Goal: Information Seeking & Learning: Learn about a topic

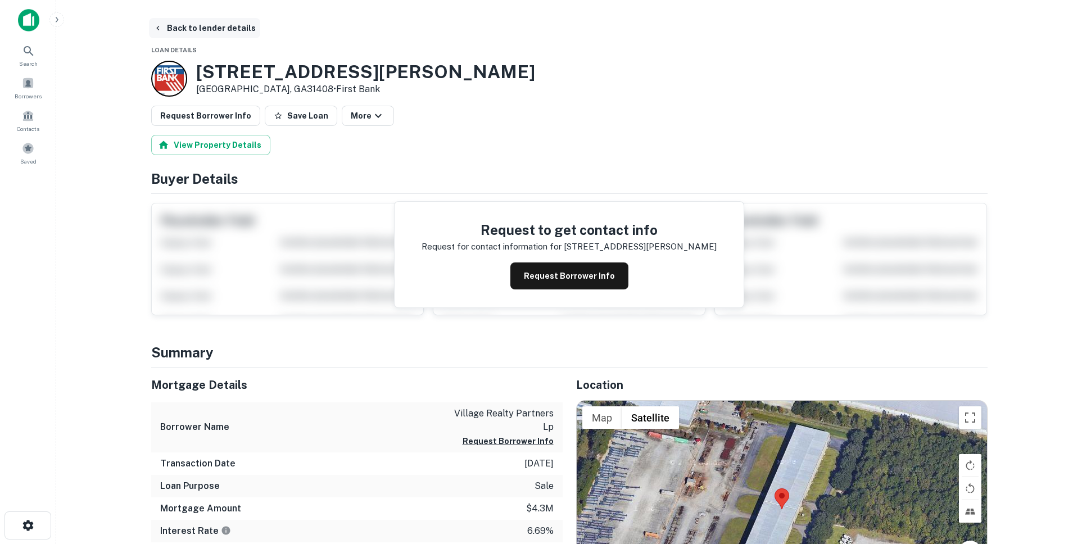
click at [164, 28] on button "Back to lender details" at bounding box center [204, 28] width 111 height 20
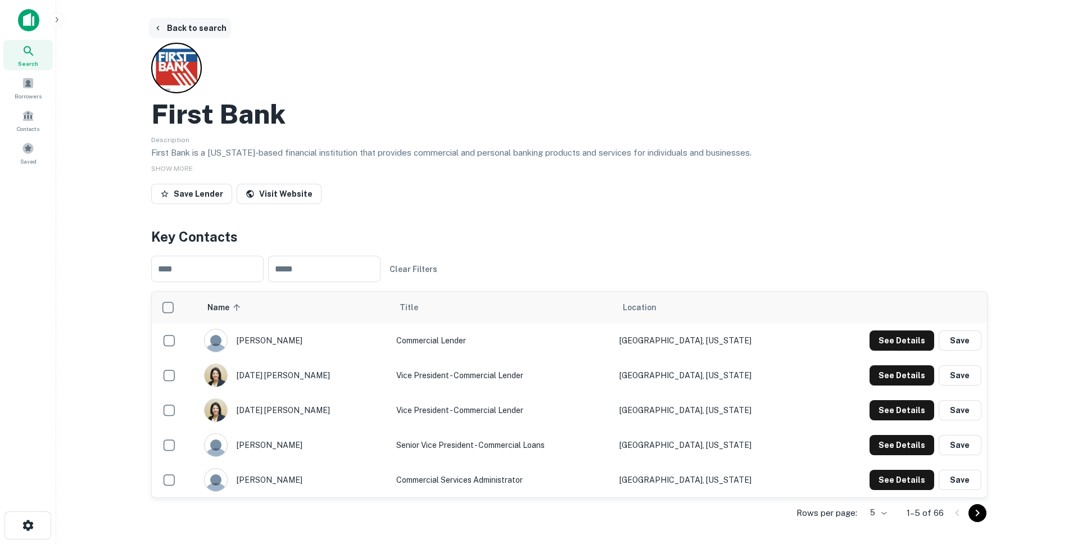
click at [165, 29] on button "Back to search" at bounding box center [190, 28] width 82 height 20
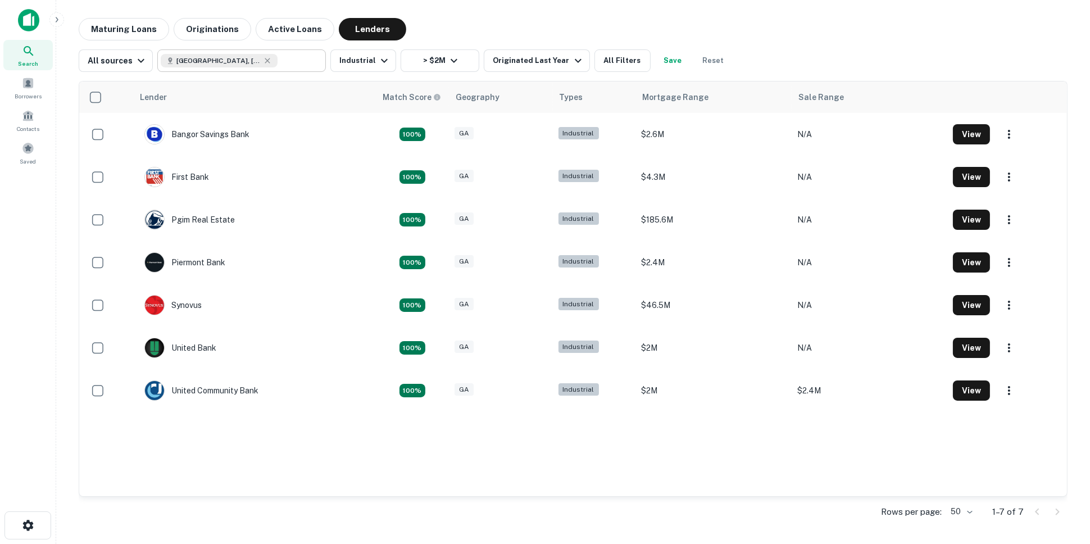
click at [263, 58] on icon at bounding box center [267, 60] width 9 height 9
type input "**********"
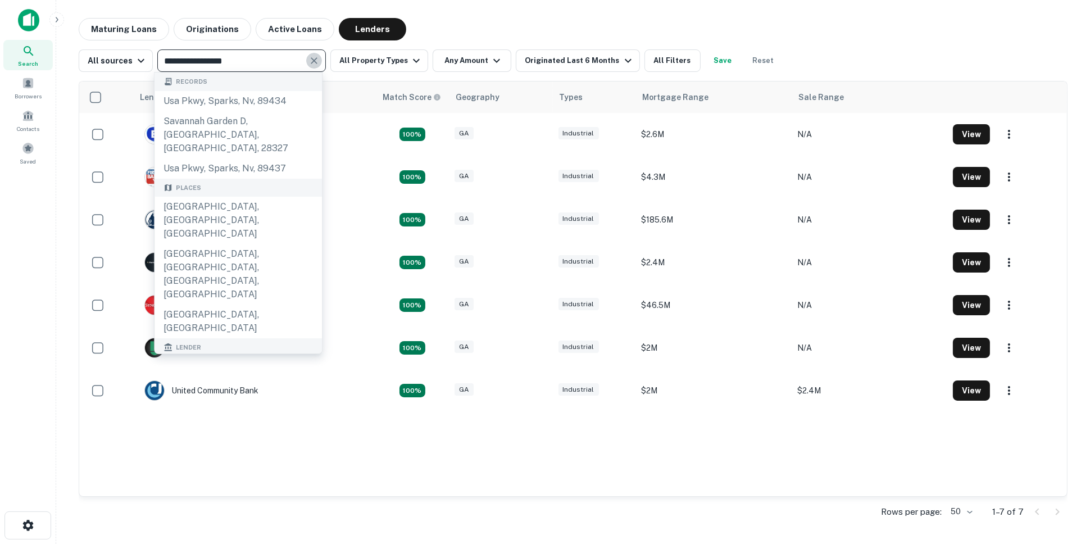
click at [309, 60] on icon "Clear" at bounding box center [314, 60] width 11 height 11
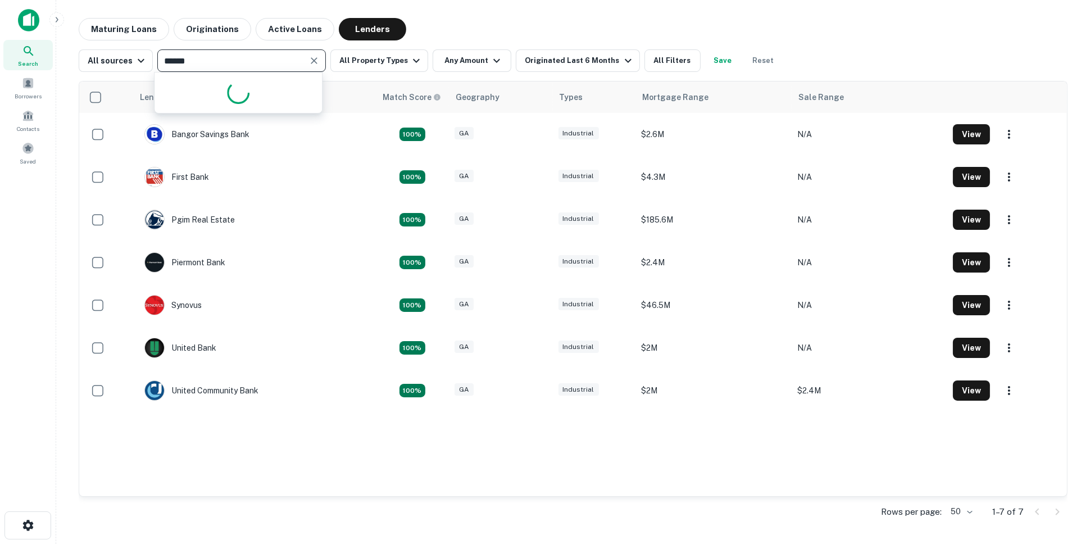
type input "*******"
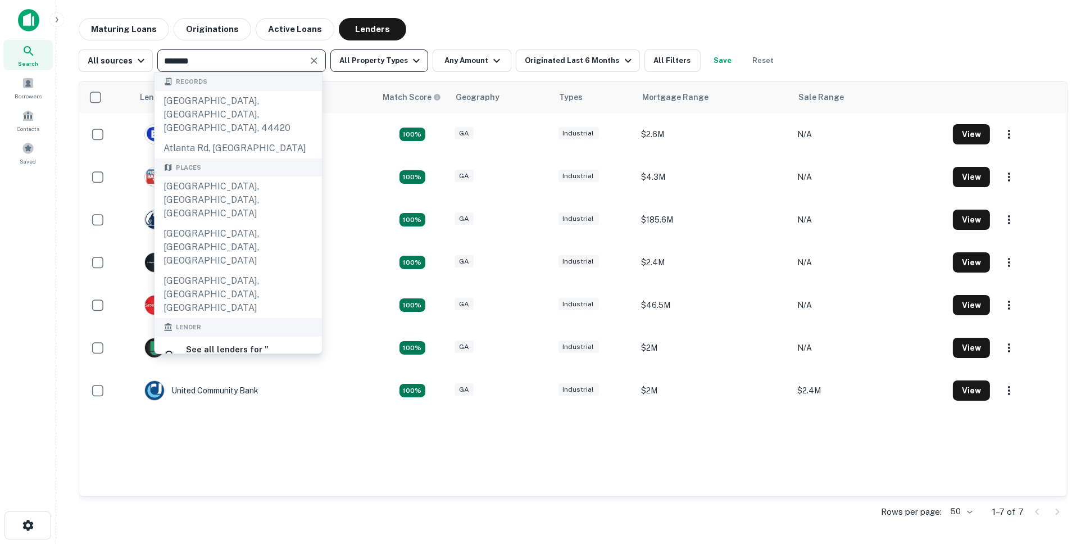
drag, startPoint x: 252, startPoint y: 164, endPoint x: 388, endPoint y: 57, distance: 172.5
click at [252, 176] on div "Atlanta, GA, USA" at bounding box center [238, 199] width 167 height 47
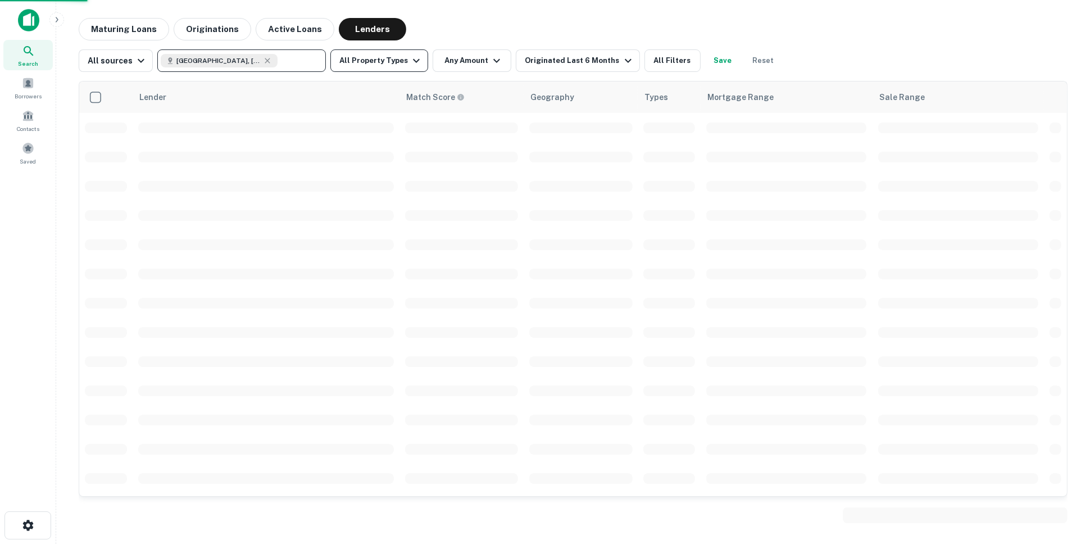
click at [388, 56] on button "All Property Types" at bounding box center [379, 60] width 98 height 22
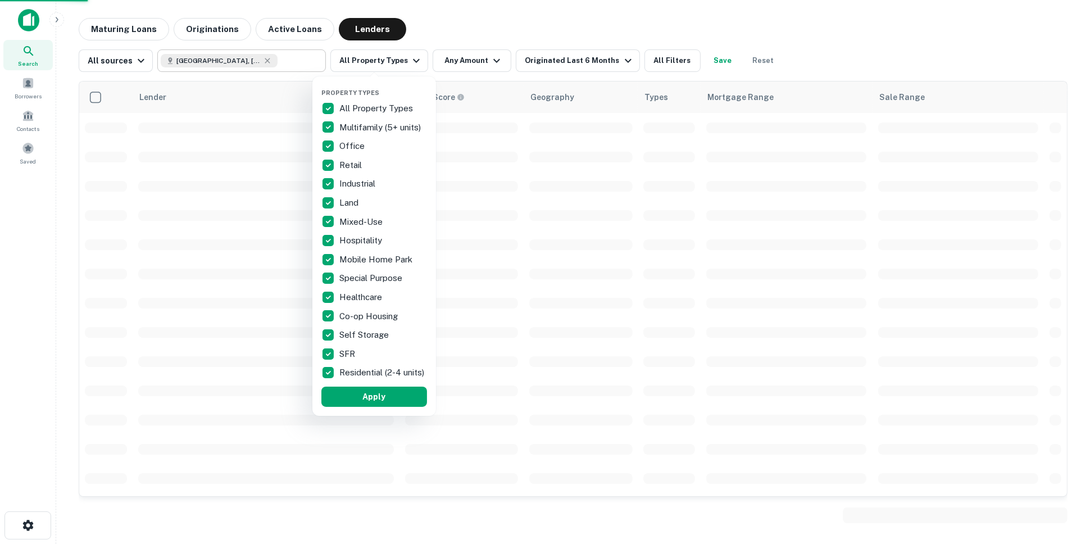
click at [373, 65] on div at bounding box center [545, 272] width 1090 height 544
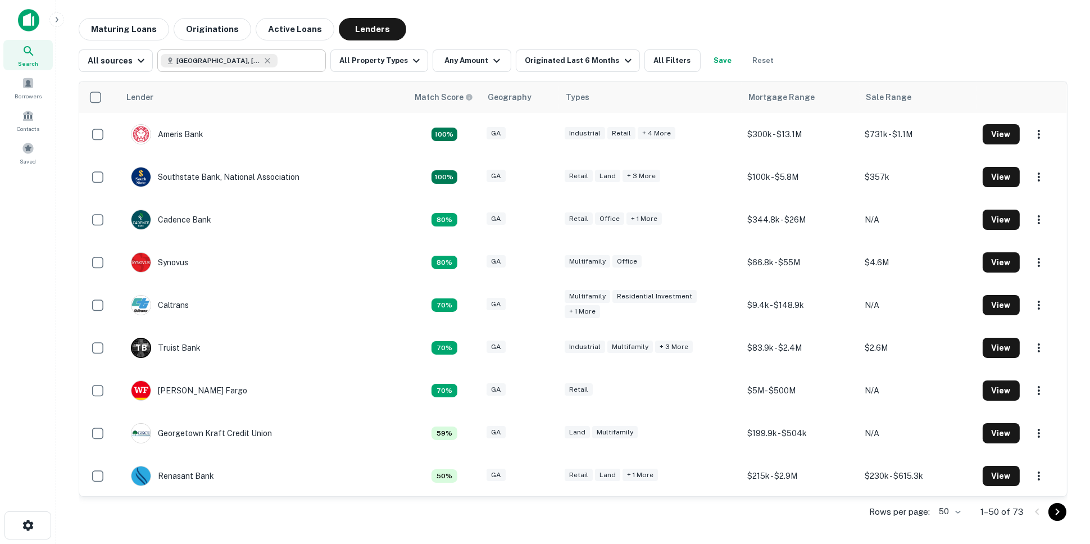
click at [373, 65] on button "All Property Types" at bounding box center [379, 60] width 98 height 22
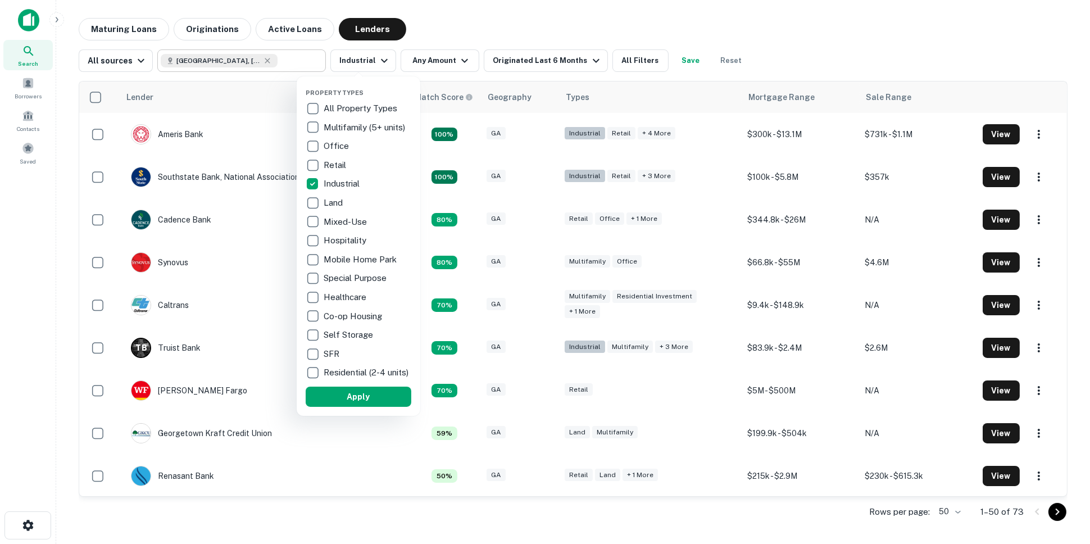
click at [458, 25] on div at bounding box center [545, 272] width 1090 height 544
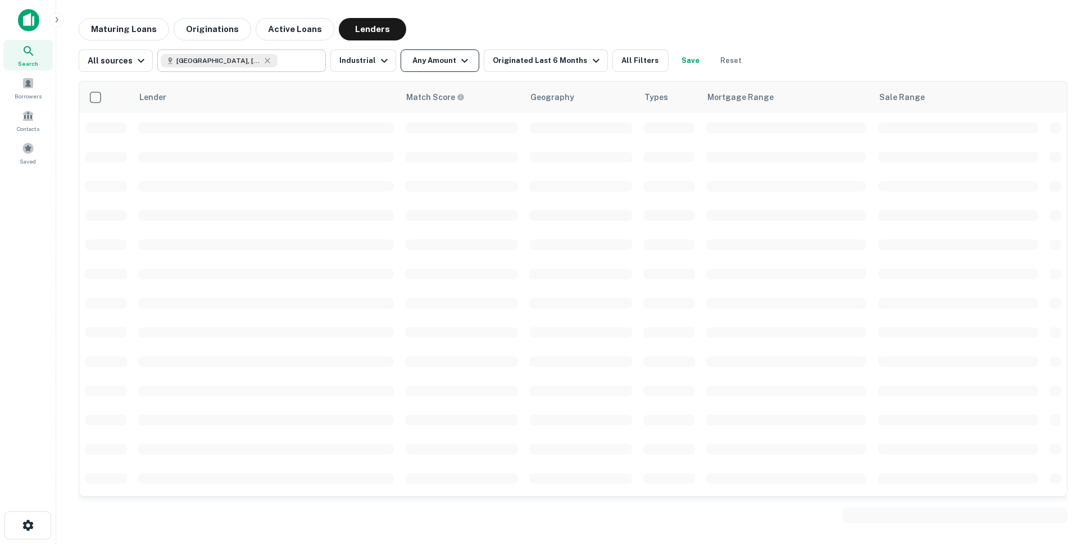
click at [441, 61] on button "Any Amount" at bounding box center [440, 60] width 79 height 22
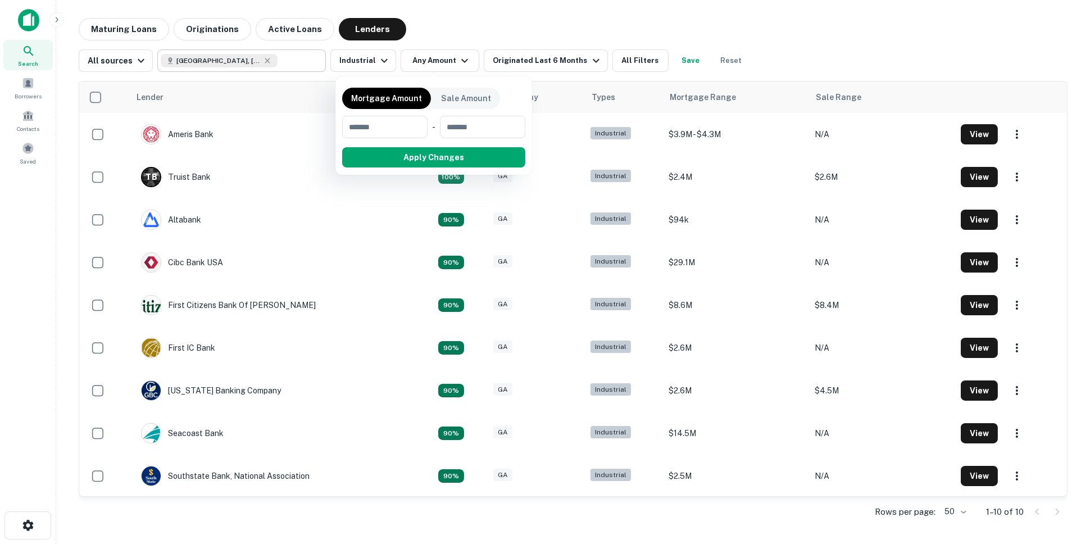
click at [209, 31] on div at bounding box center [545, 272] width 1090 height 544
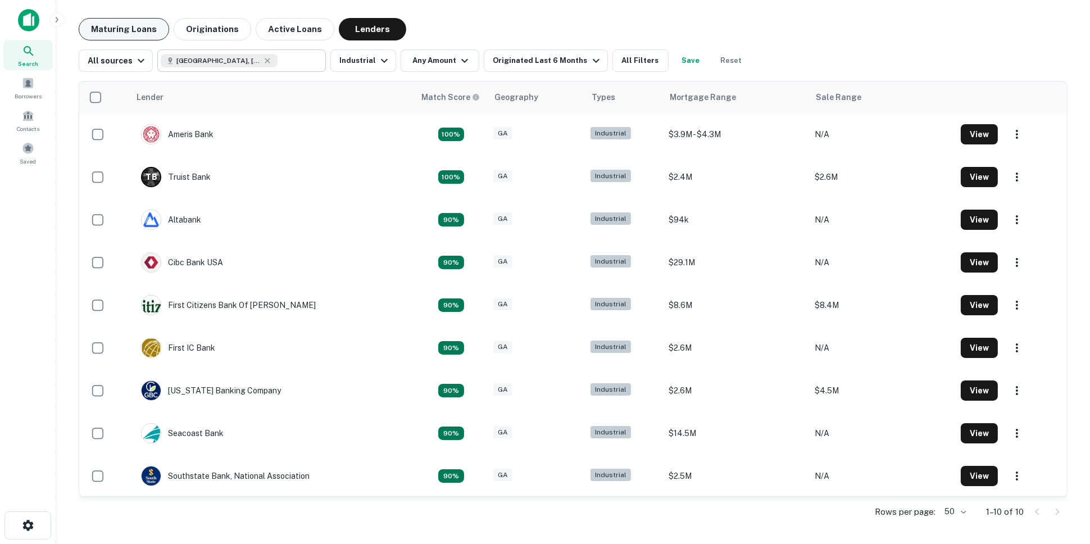
click at [132, 31] on button "Maturing Loans" at bounding box center [124, 29] width 90 height 22
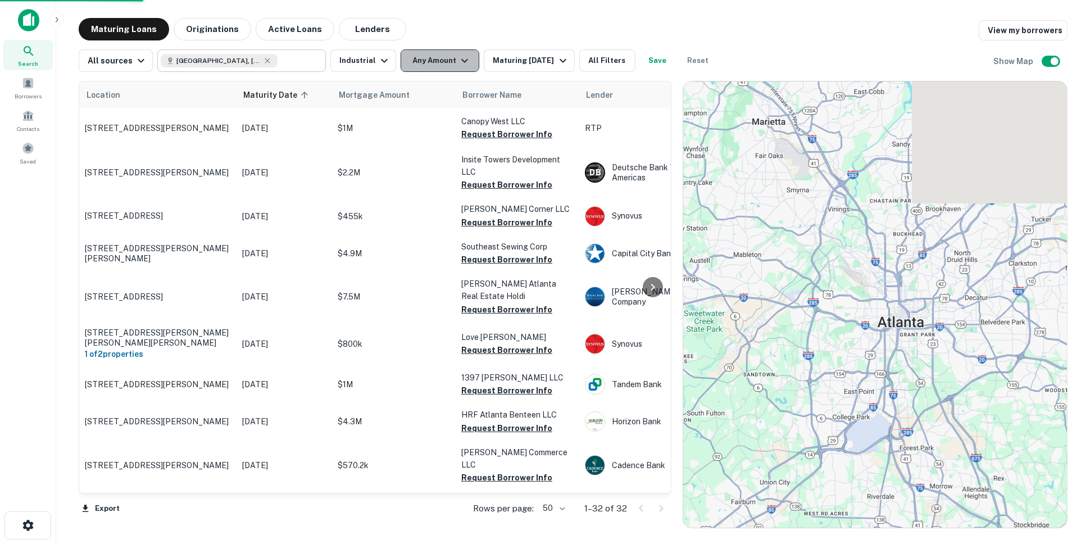
click at [435, 53] on button "Any Amount" at bounding box center [440, 60] width 79 height 22
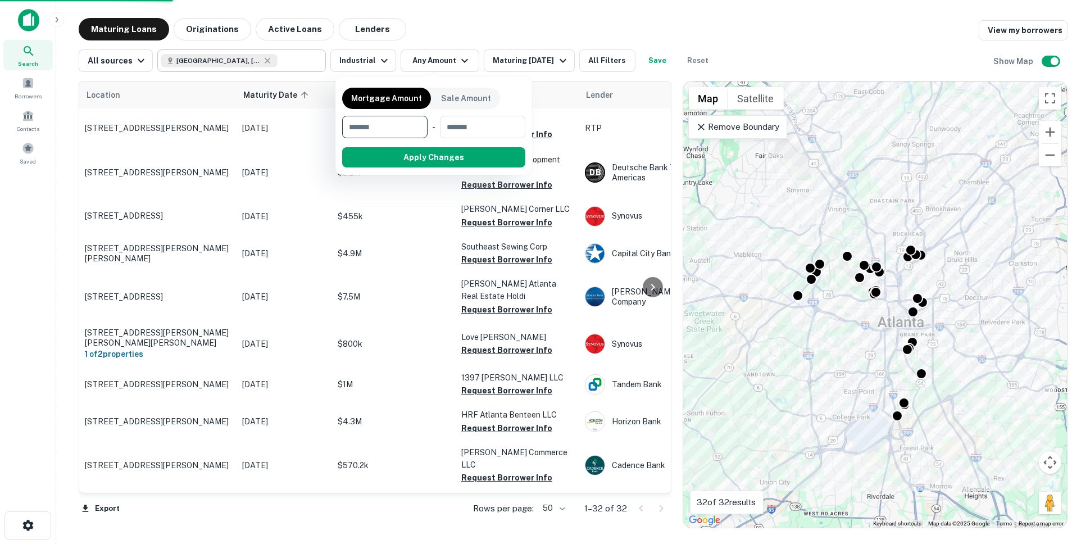
click at [389, 131] on input "number" at bounding box center [381, 127] width 78 height 22
type input "*******"
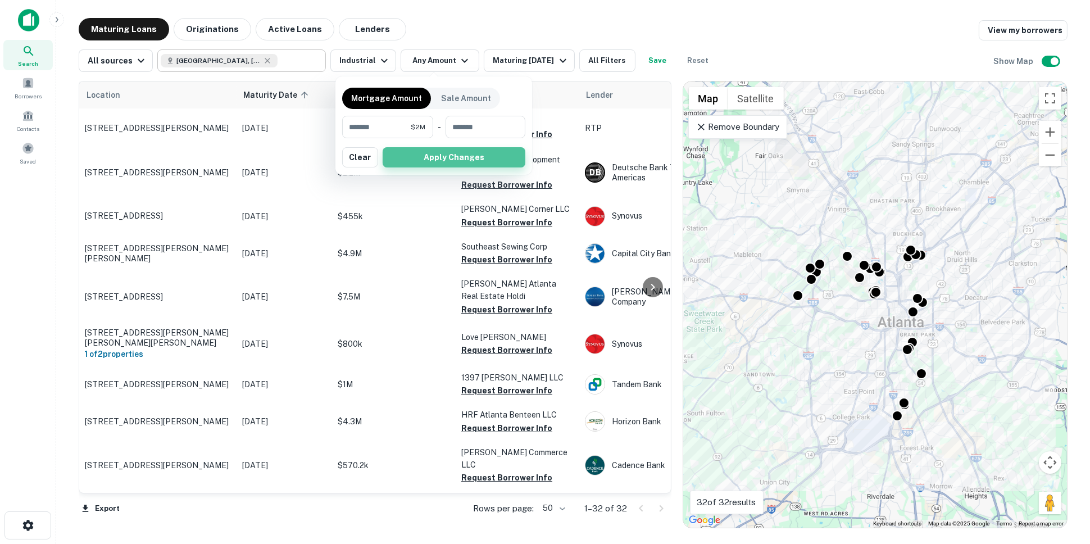
click at [415, 153] on button "Apply Changes" at bounding box center [454, 157] width 143 height 20
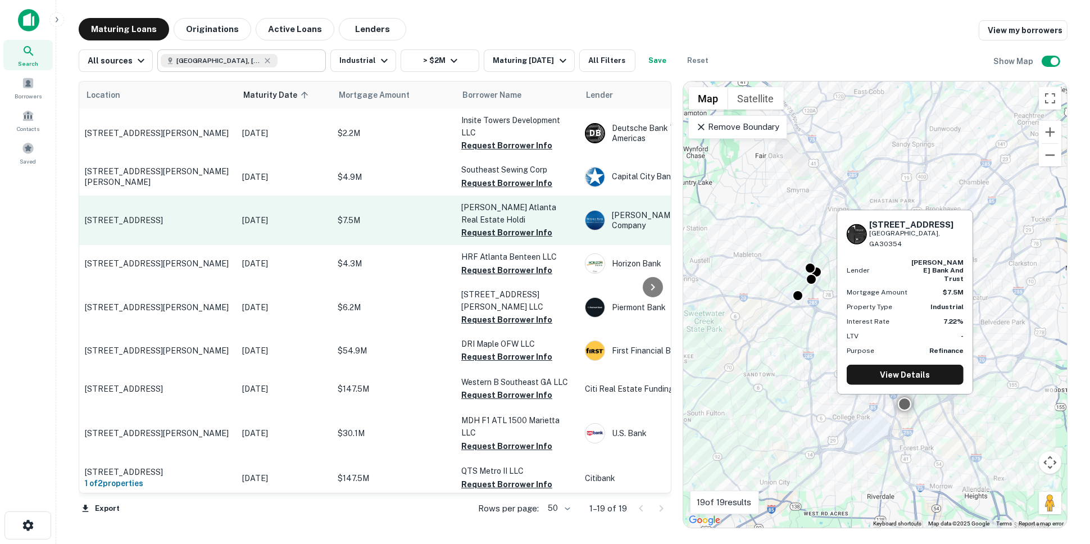
click at [155, 215] on p "3460 Browns Mill Rd Se Atlanta, GA30354" at bounding box center [158, 220] width 146 height 10
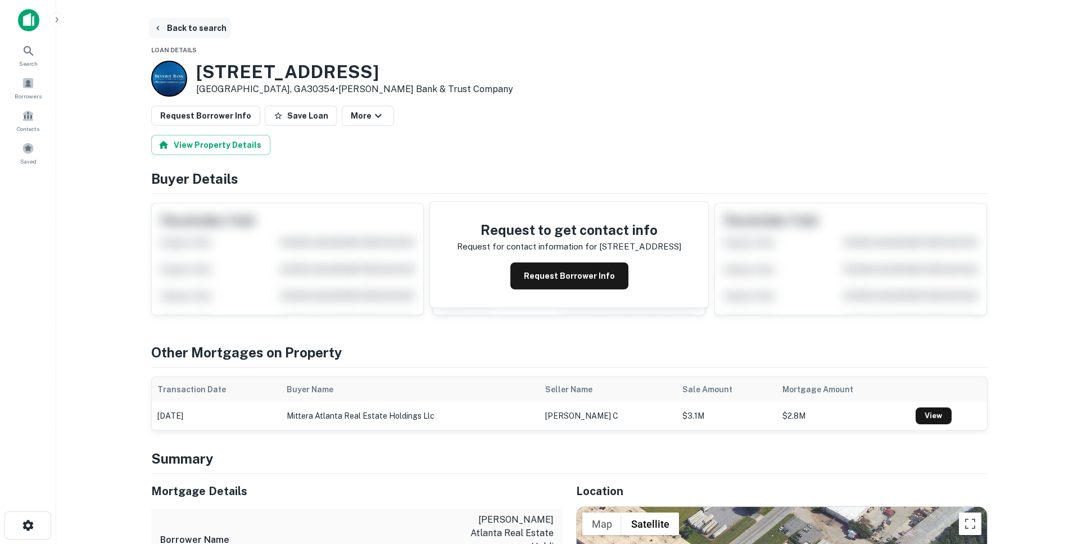
click at [155, 31] on icon "button" at bounding box center [157, 28] width 9 height 9
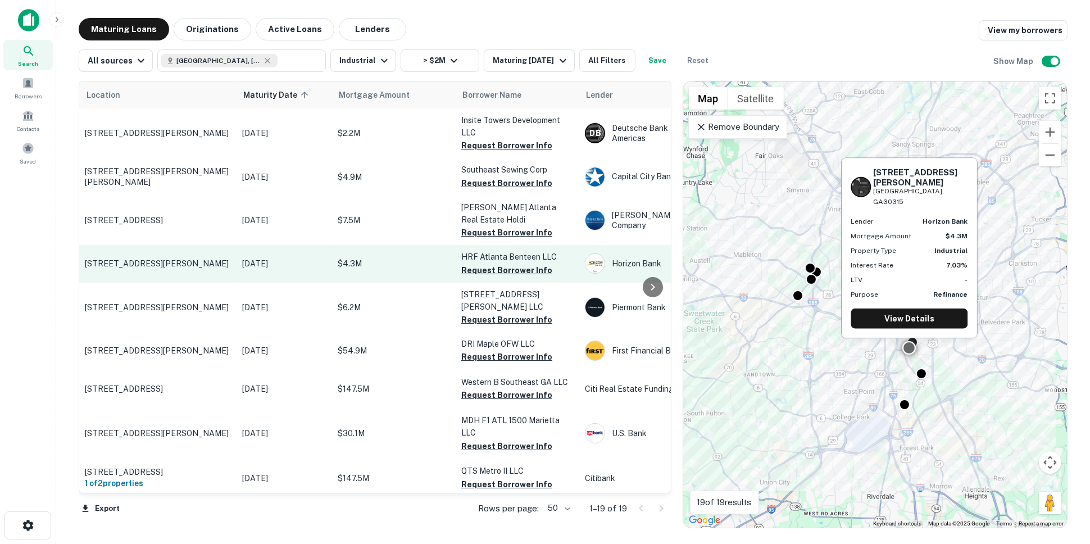
click at [152, 259] on p "310 Mcdonough Blvd Se Atlanta, GA30315" at bounding box center [158, 264] width 146 height 10
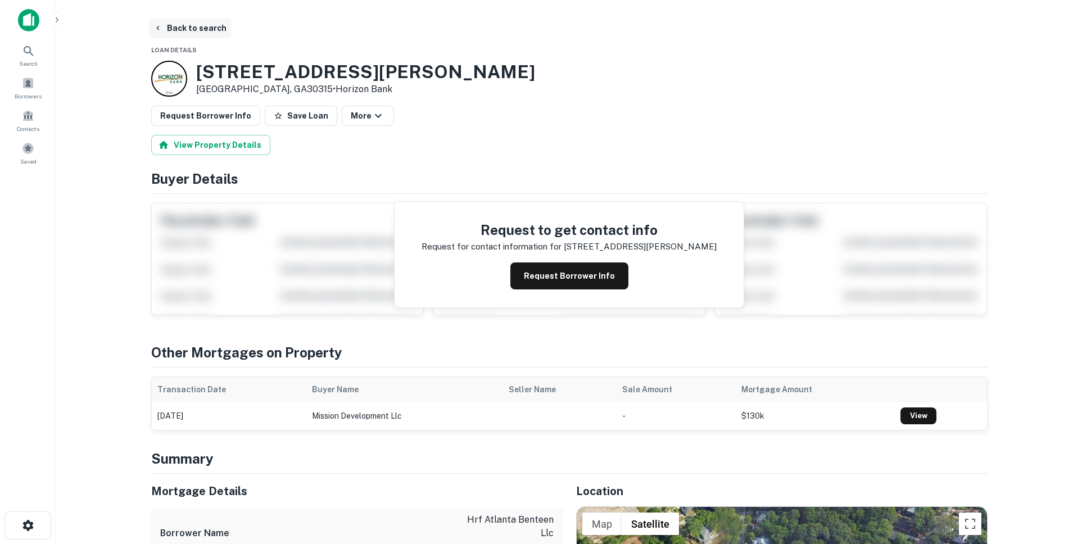
click at [160, 26] on icon "button" at bounding box center [157, 28] width 9 height 9
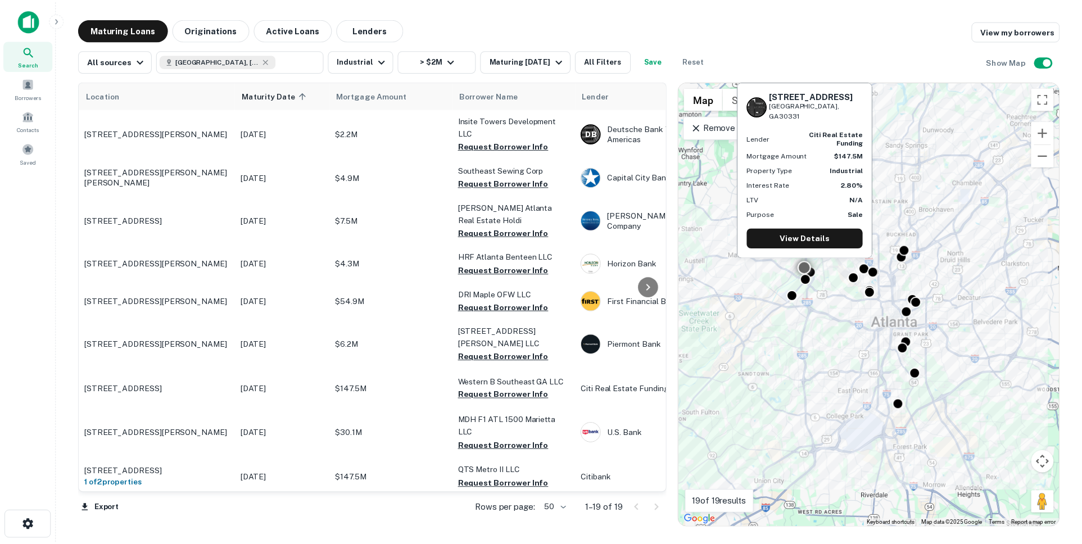
scroll to position [112, 0]
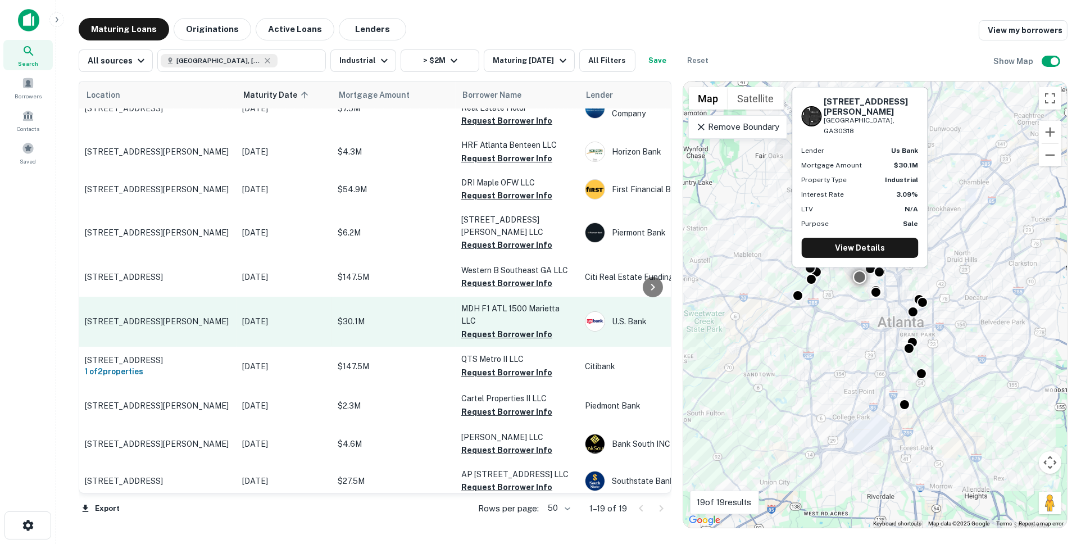
click at [180, 306] on td "1540 Marietta Blvd Nw Atlanta, GA30318" at bounding box center [157, 321] width 157 height 49
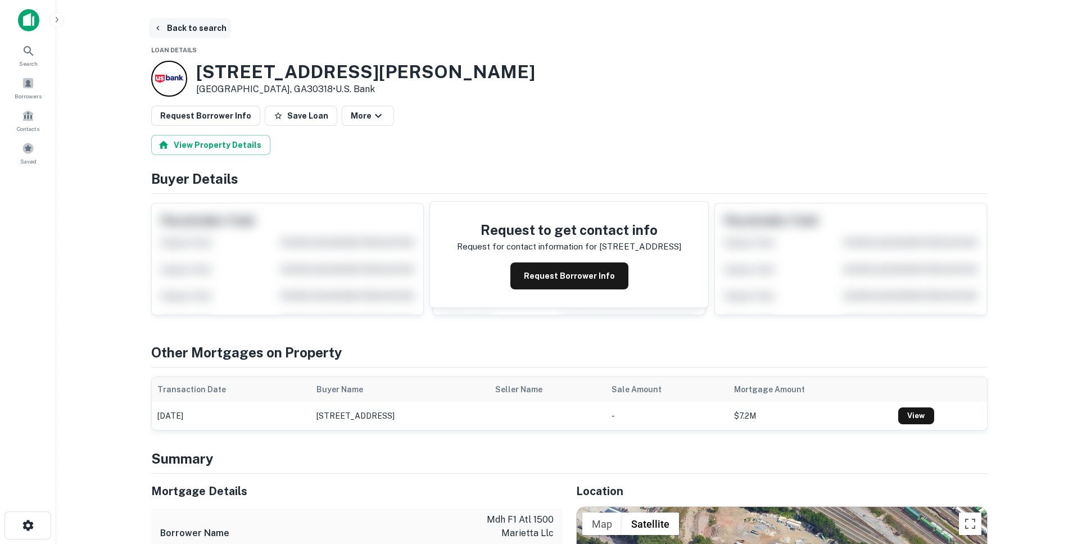
click at [171, 33] on button "Back to search" at bounding box center [190, 28] width 82 height 20
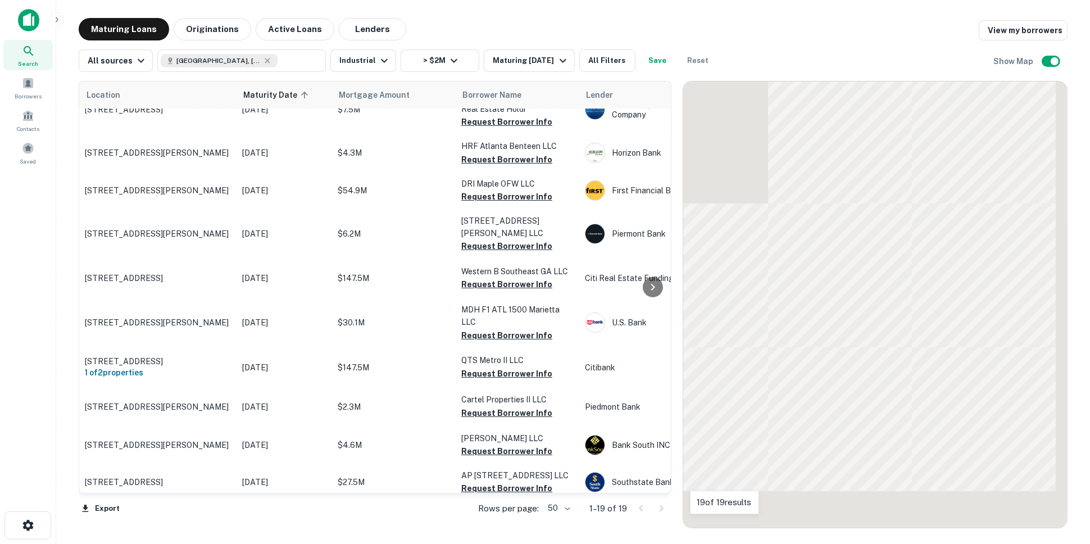
scroll to position [112, 0]
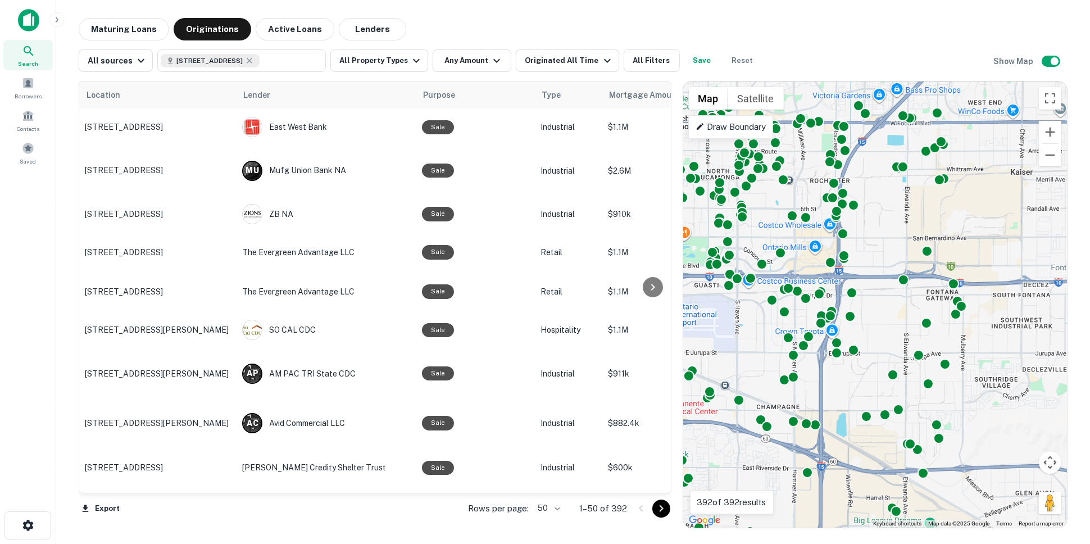
drag, startPoint x: 944, startPoint y: 368, endPoint x: 803, endPoint y: 395, distance: 143.7
click at [803, 395] on div "To activate drag with keyboard, press Alt + Enter. Once in keyboard drag state,…" at bounding box center [875, 304] width 384 height 446
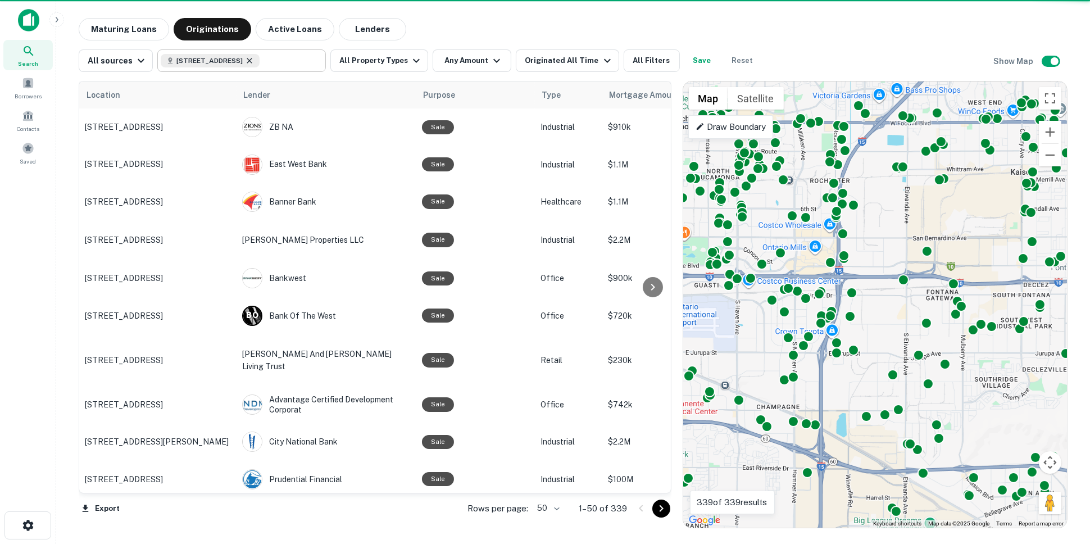
click at [254, 61] on icon at bounding box center [249, 60] width 9 height 9
type input "**********"
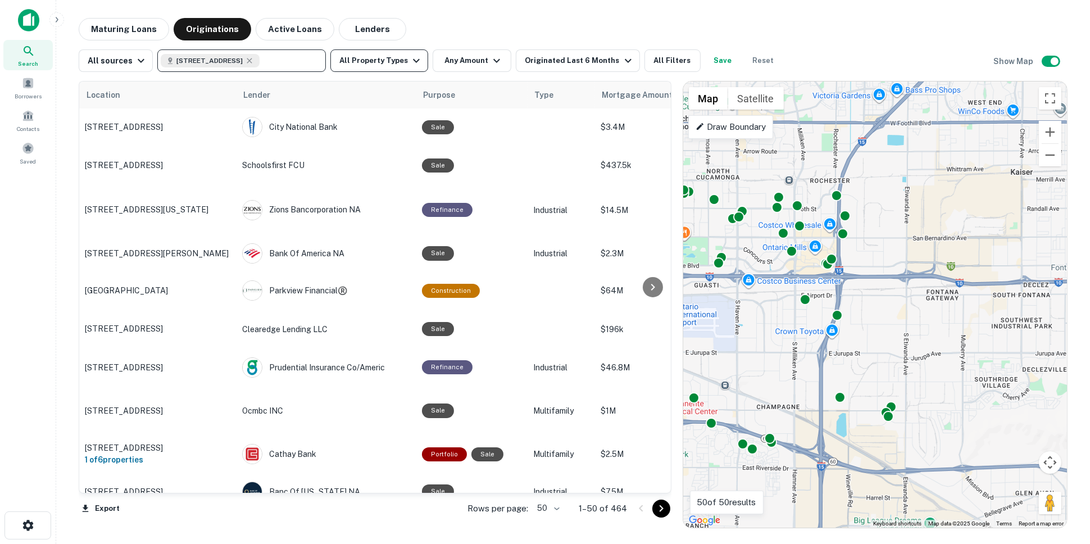
click at [345, 67] on button "All Property Types" at bounding box center [379, 60] width 98 height 22
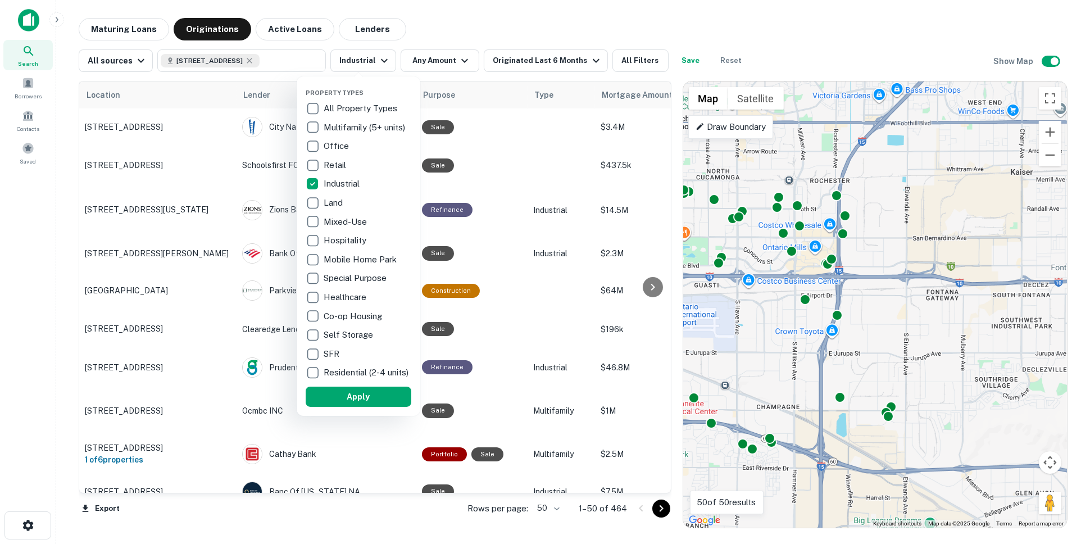
click at [491, 21] on div at bounding box center [545, 272] width 1090 height 544
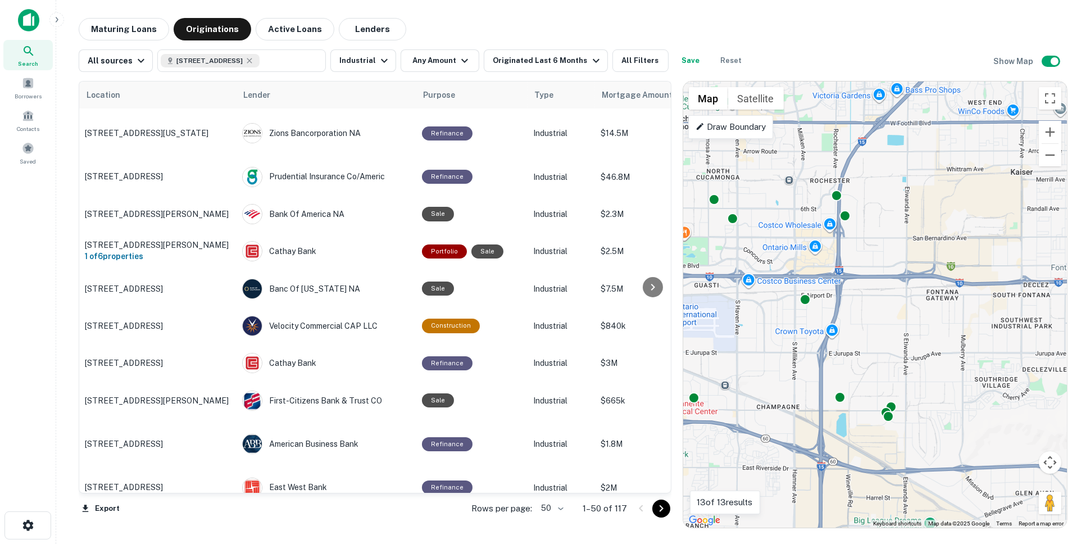
drag, startPoint x: 725, startPoint y: 65, endPoint x: 1041, endPoint y: 78, distance: 316.1
click at [725, 65] on button "Reset" at bounding box center [732, 60] width 36 height 22
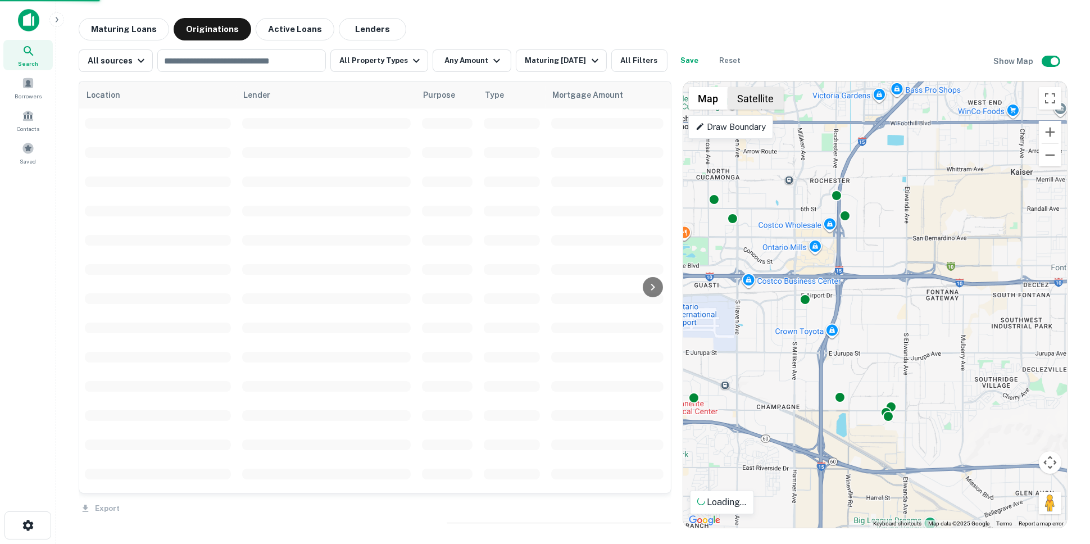
click at [766, 101] on button "Satellite" at bounding box center [756, 98] width 56 height 22
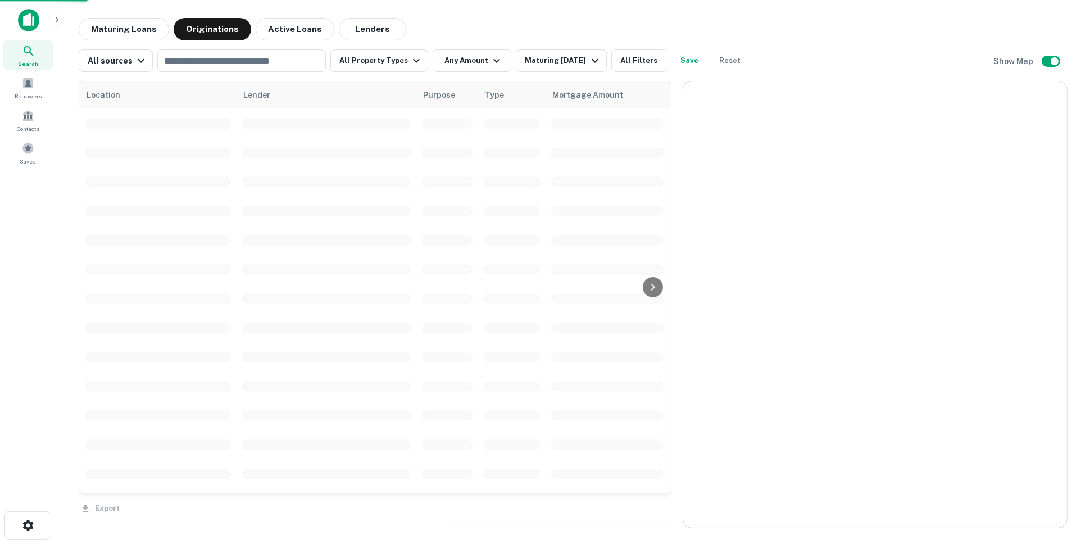
click at [875, 290] on div at bounding box center [875, 304] width 384 height 446
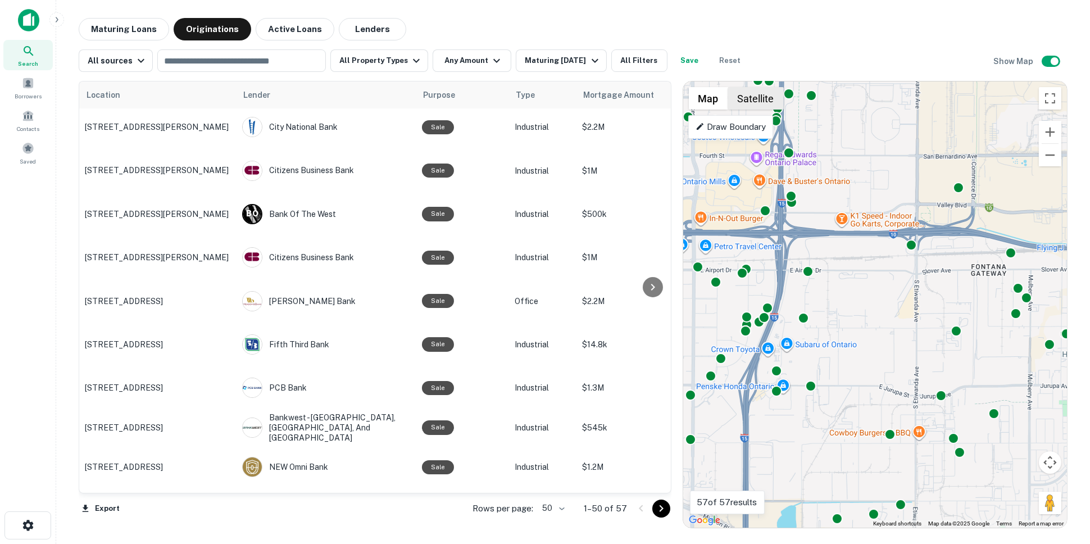
click at [764, 100] on button "Satellite" at bounding box center [756, 98] width 56 height 22
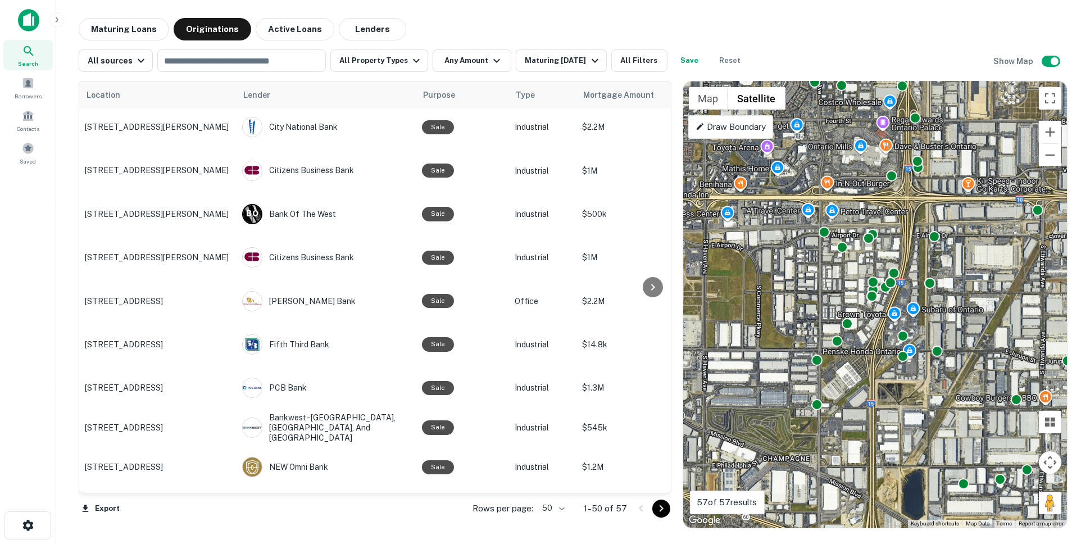
drag, startPoint x: 857, startPoint y: 303, endPoint x: 992, endPoint y: 271, distance: 139.2
click at [992, 271] on div "To activate drag with keyboard, press Alt + Enter. Once in keyboard drag state,…" at bounding box center [875, 304] width 384 height 446
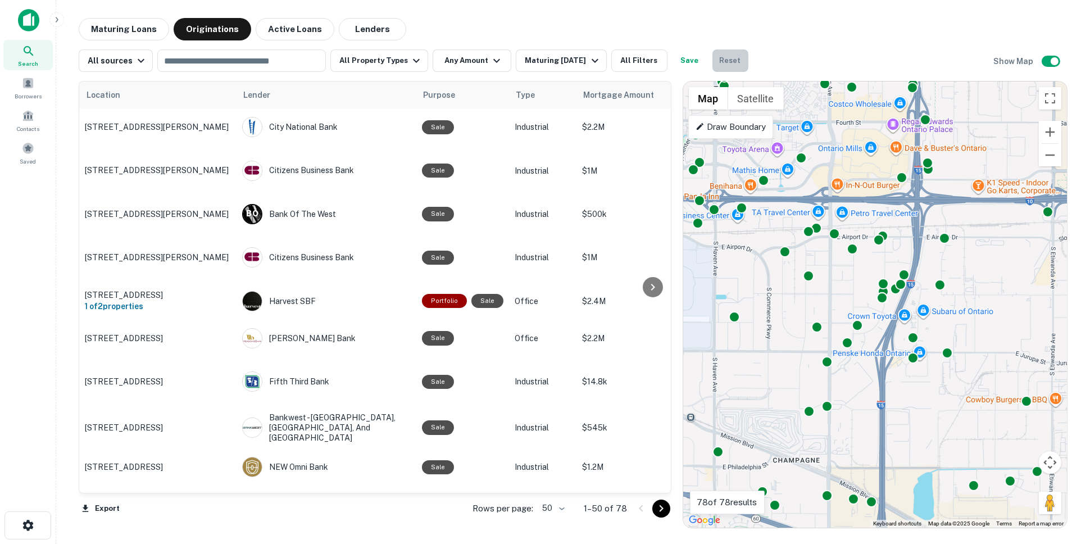
click at [714, 64] on button "Reset" at bounding box center [731, 60] width 36 height 22
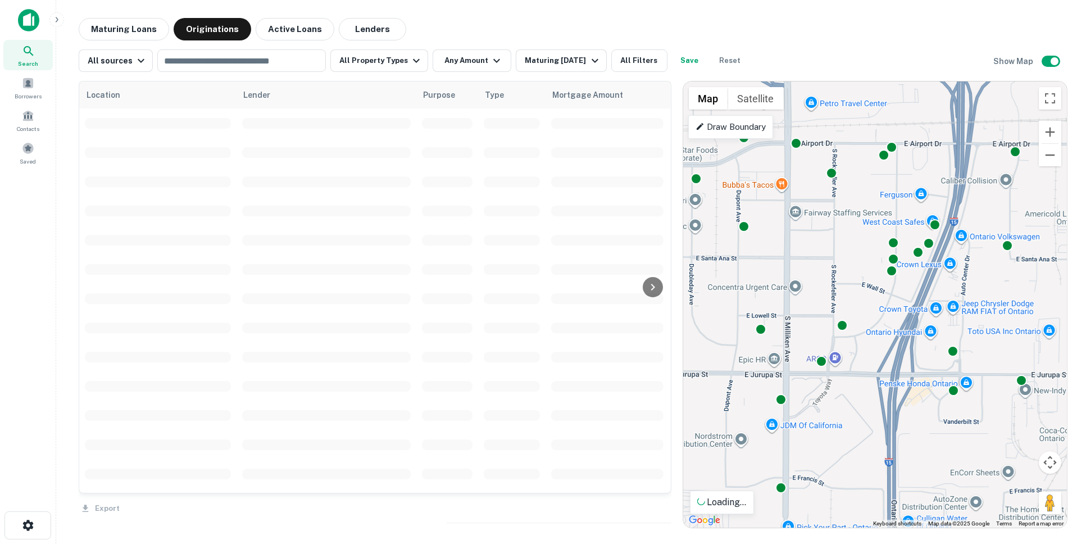
drag, startPoint x: 786, startPoint y: 314, endPoint x: 949, endPoint y: 337, distance: 165.2
click at [949, 337] on div "To activate drag with keyboard, press Alt + Enter. Once in keyboard drag state,…" at bounding box center [875, 304] width 384 height 446
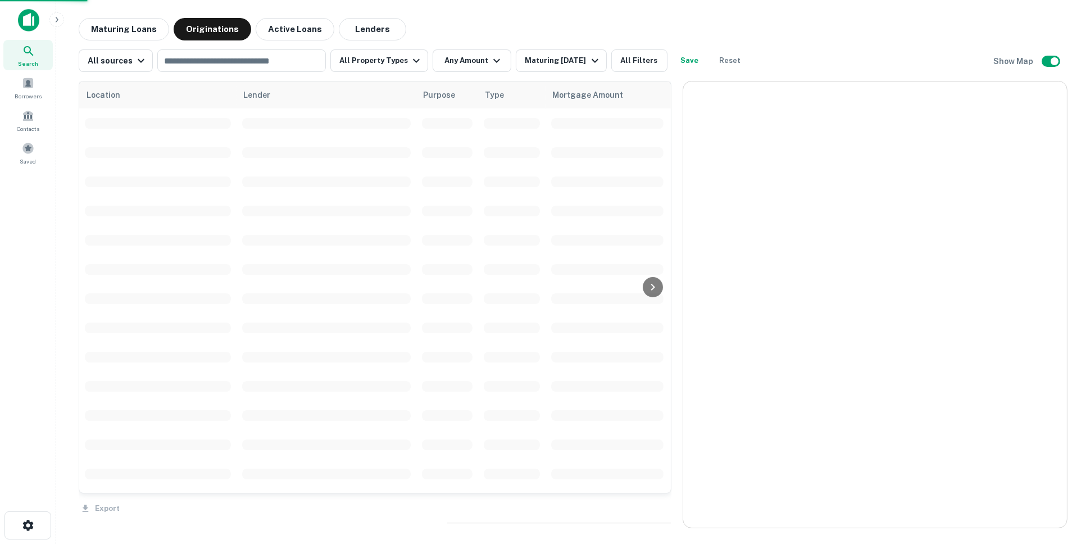
drag, startPoint x: 727, startPoint y: 296, endPoint x: 1034, endPoint y: 314, distance: 307.4
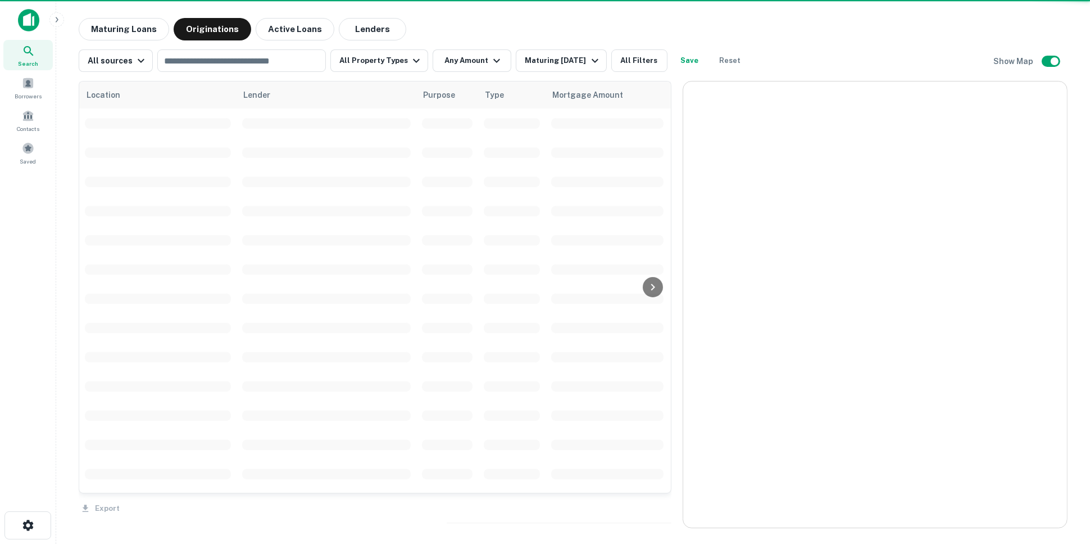
click at [792, 327] on div at bounding box center [875, 304] width 384 height 446
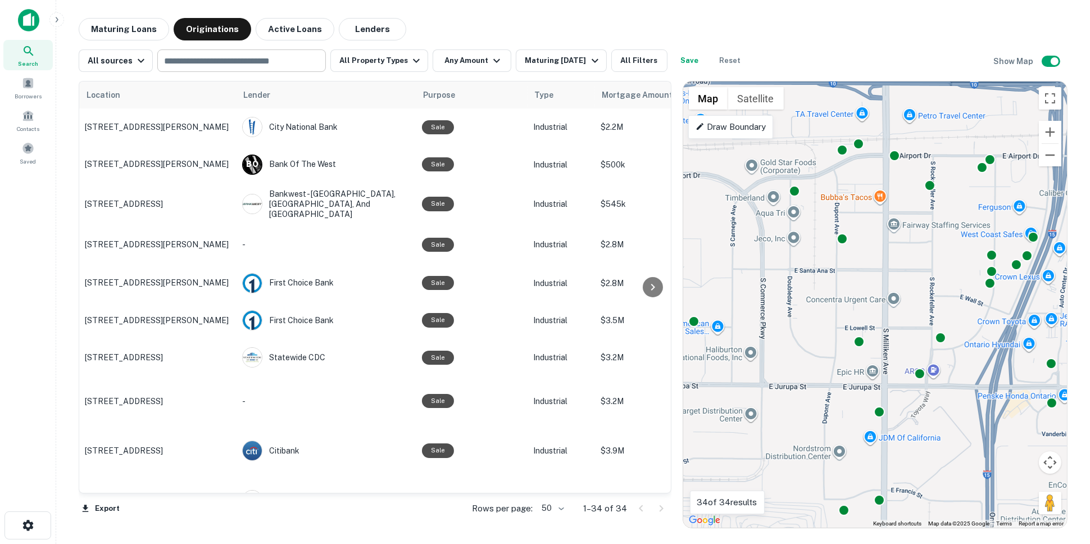
click at [247, 69] on div "​" at bounding box center [241, 60] width 169 height 22
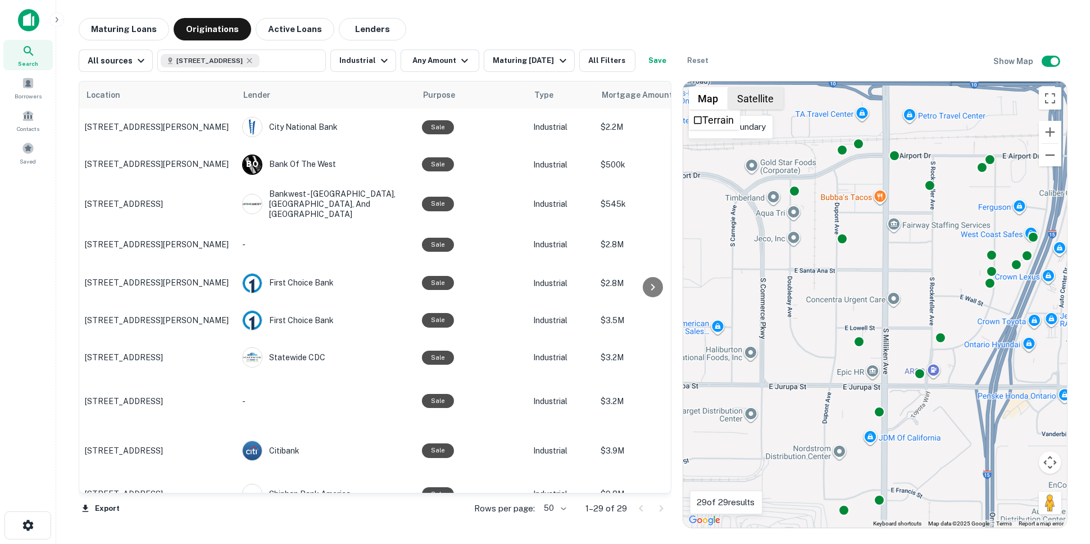
click at [759, 93] on button "Satellite" at bounding box center [756, 98] width 56 height 22
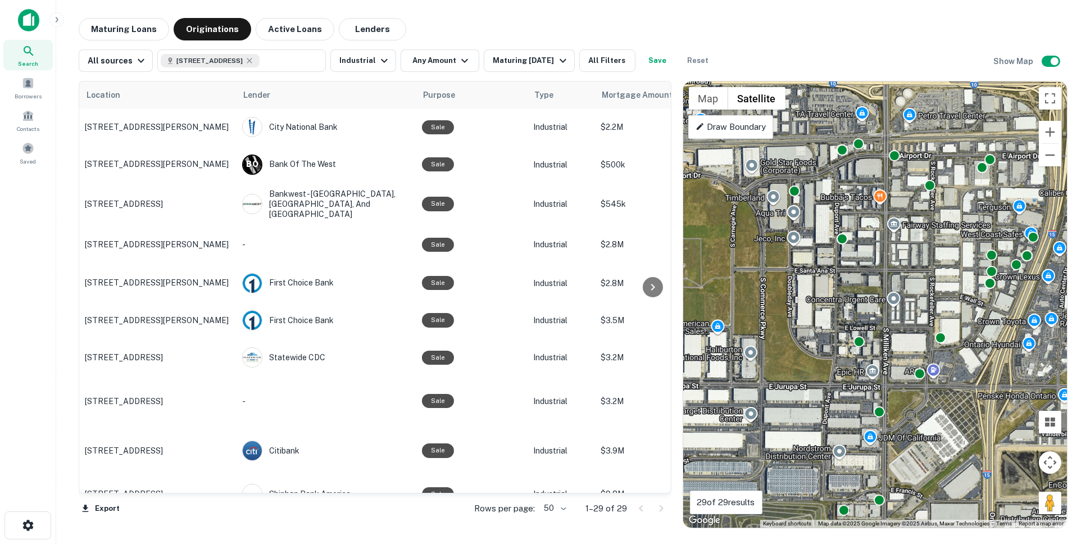
click at [803, 304] on div "To activate drag with keyboard, press Alt + Enter. Once in keyboard drag state,…" at bounding box center [875, 304] width 384 height 446
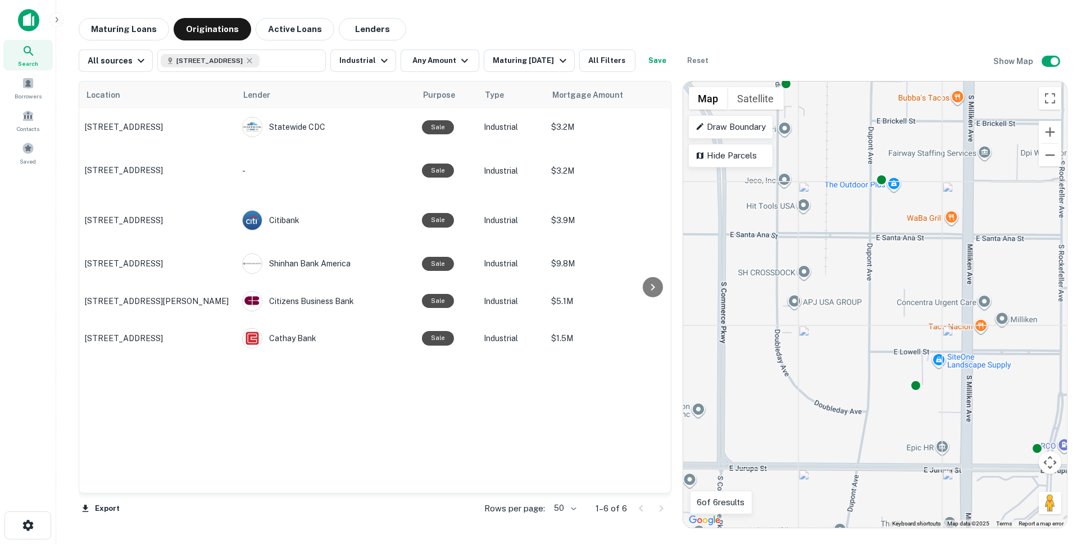
click at [811, 304] on div "To activate drag with keyboard, press Alt + Enter. Once in keyboard drag state,…" at bounding box center [875, 304] width 384 height 446
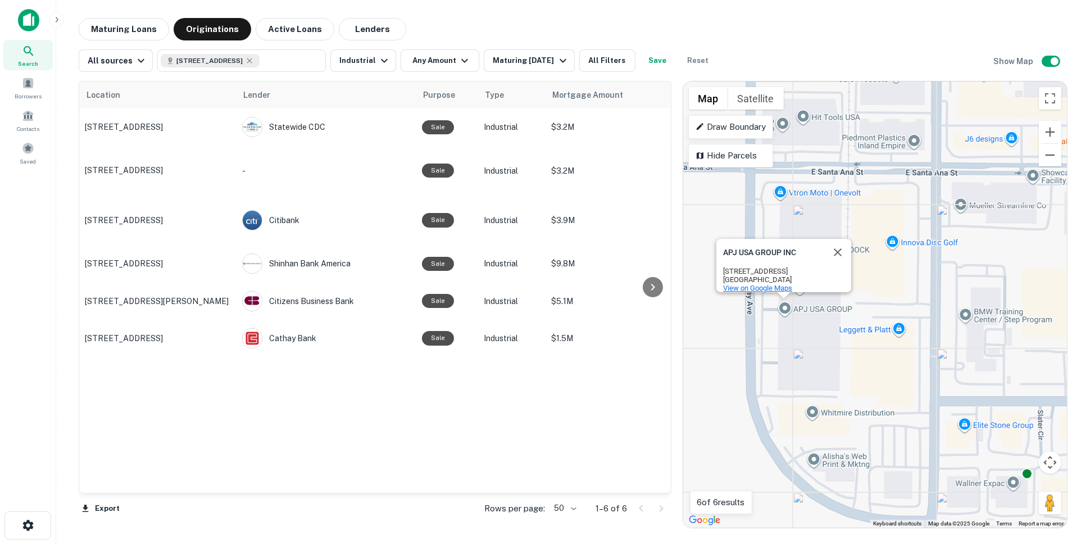
drag, startPoint x: 811, startPoint y: 302, endPoint x: 818, endPoint y: 282, distance: 22.0
click at [811, 302] on div "To activate drag with keyboard, press Alt + Enter. Once in keyboard drag state,…" at bounding box center [875, 304] width 384 height 446
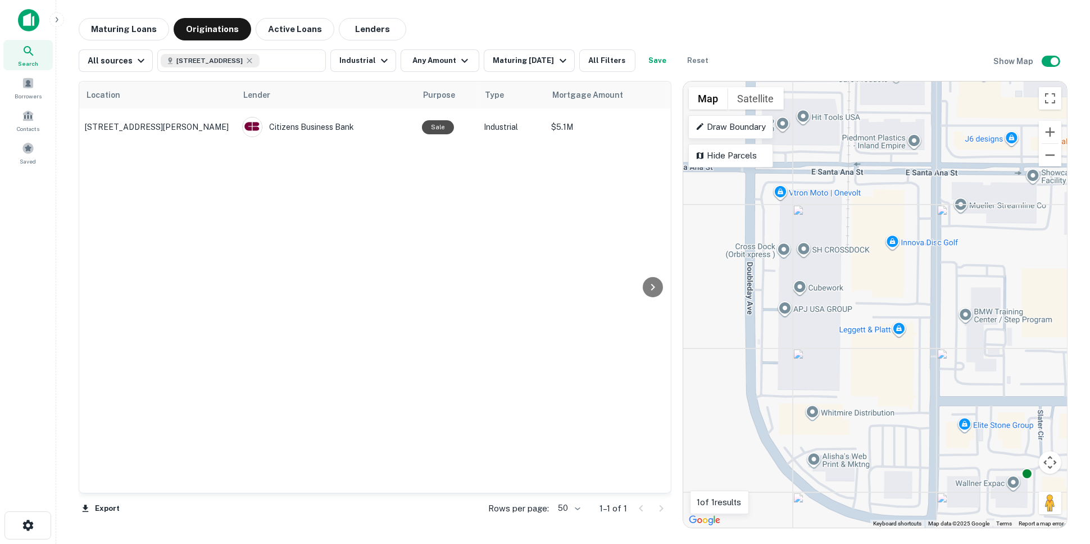
click at [822, 202] on div "To activate drag with keyboard, press Alt + Enter. Once in keyboard drag state,…" at bounding box center [875, 304] width 384 height 446
click at [809, 223] on div "To activate drag with keyboard, press Alt + Enter. Once in keyboard drag state,…" at bounding box center [875, 304] width 384 height 446
click at [826, 360] on div "To activate drag with keyboard, press Alt + Enter. Once in keyboard drag state,…" at bounding box center [875, 304] width 384 height 446
